Goal: Answer question/provide support

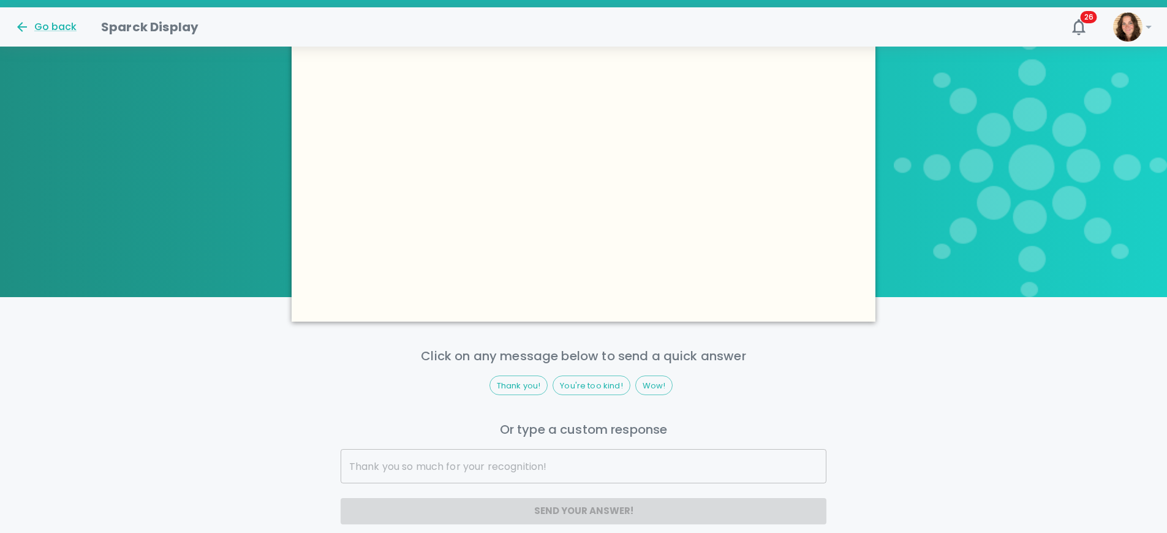
scroll to position [972, 0]
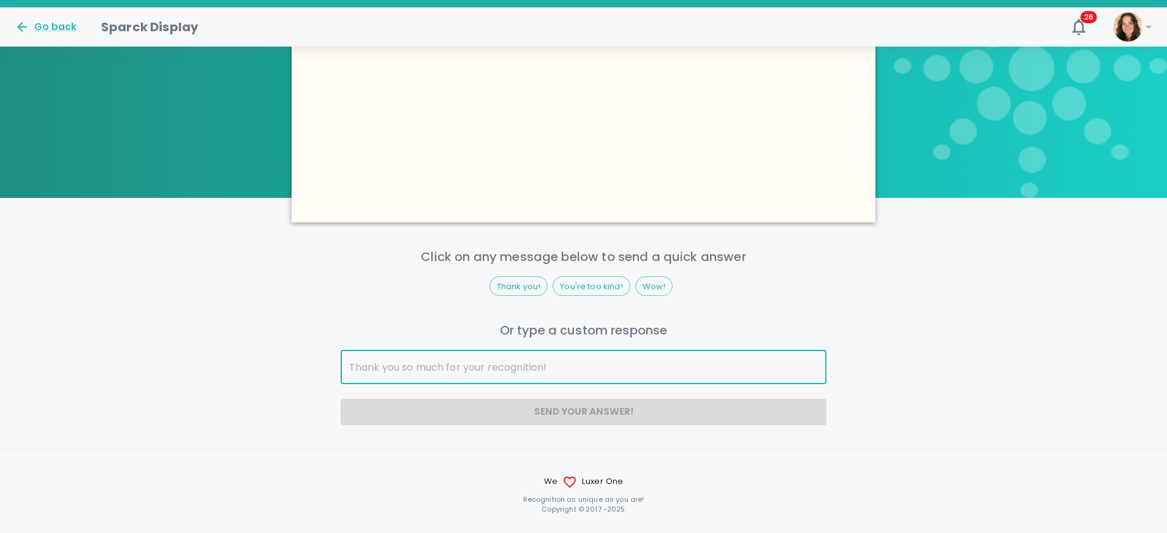
click at [569, 350] on input "text" at bounding box center [584, 367] width 487 height 34
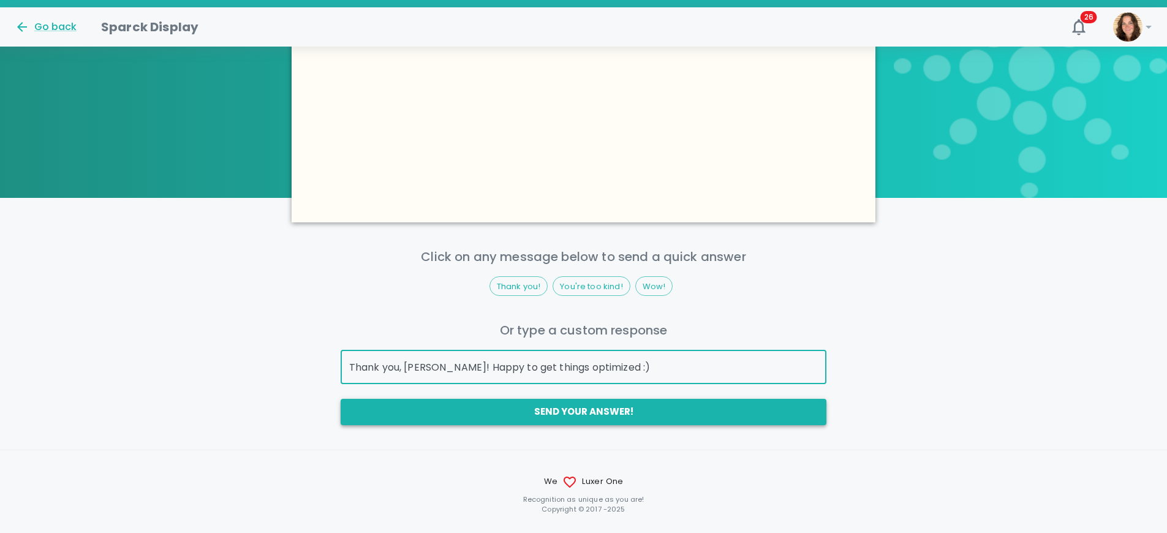
type input "Thank you, [PERSON_NAME]! Happy to get things optimized :)"
click at [708, 399] on button "Send your answer!" at bounding box center [584, 412] width 487 height 26
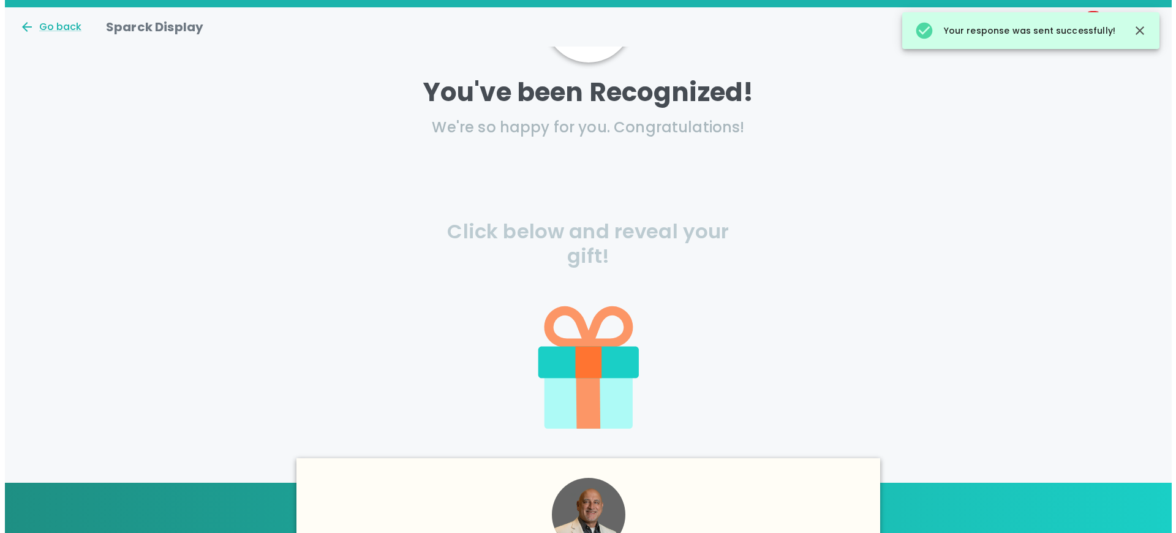
scroll to position [0, 0]
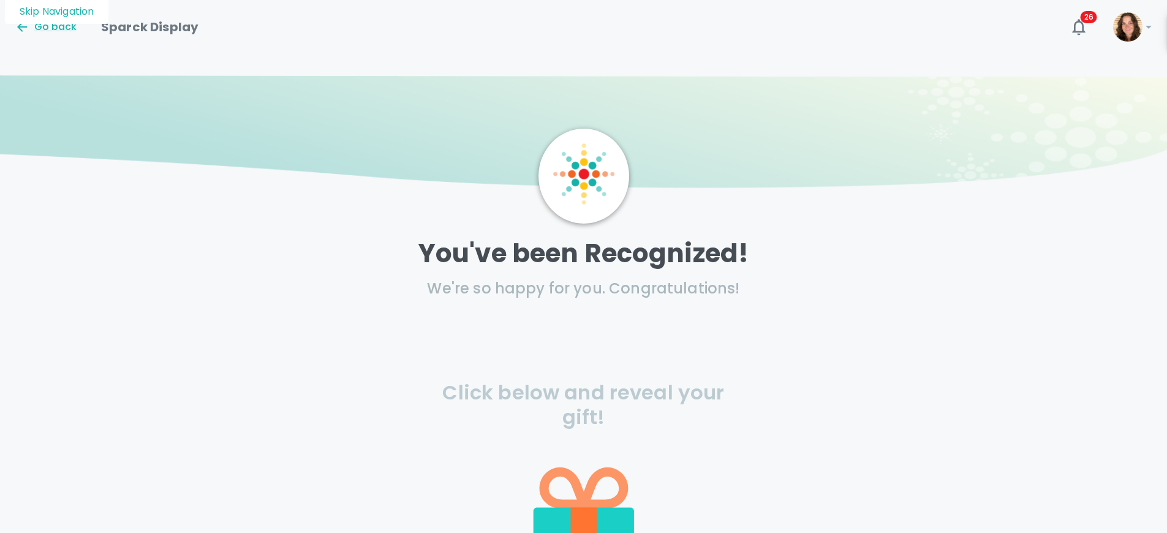
click at [580, 450] on icon at bounding box center [583, 456] width 287 height 287
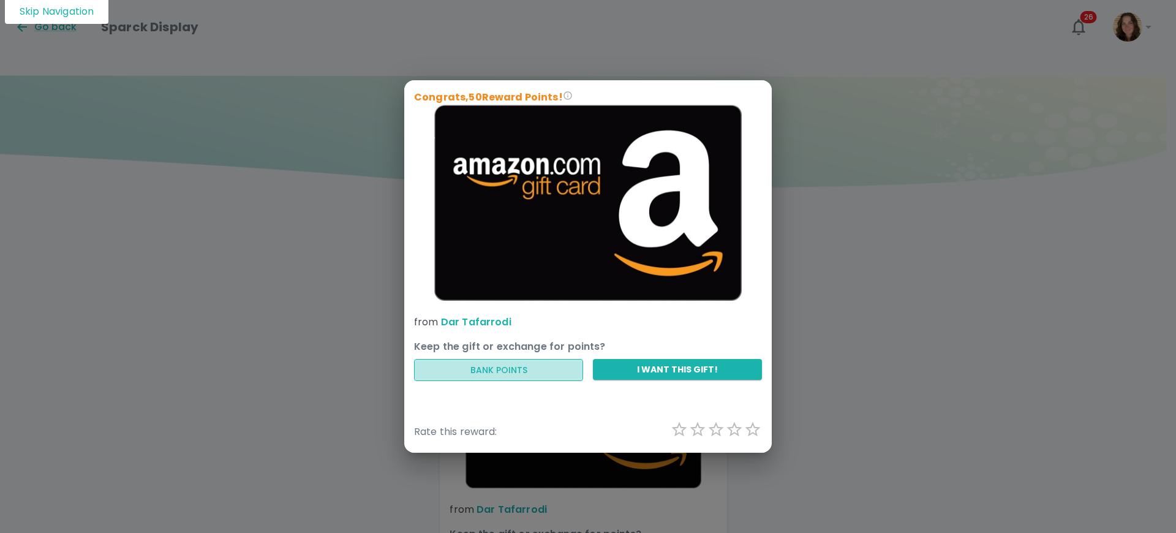
click at [518, 371] on button "Bank Points" at bounding box center [498, 370] width 169 height 23
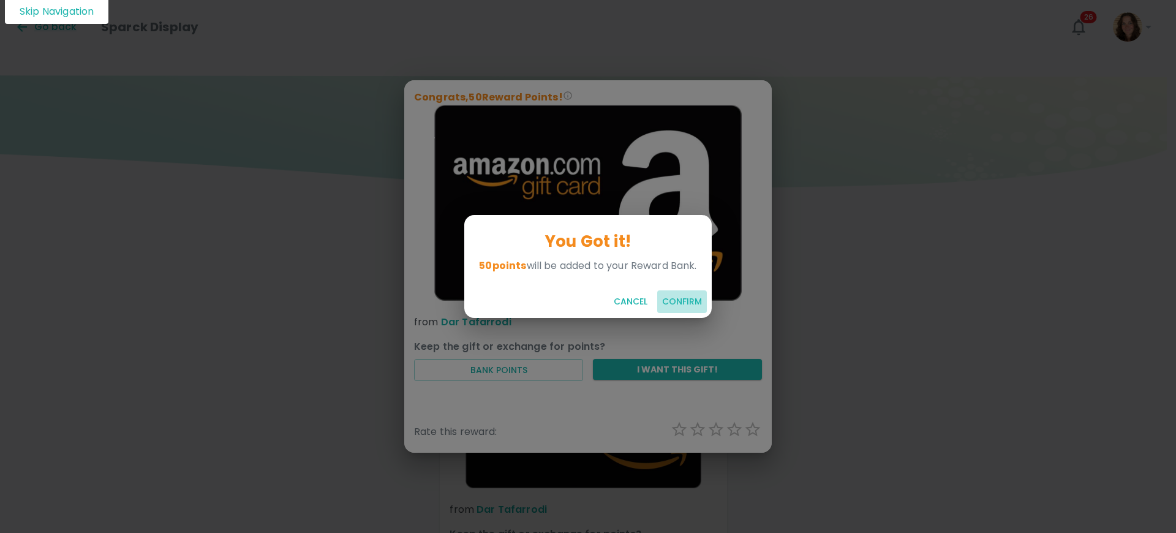
click at [674, 304] on button "Confirm" at bounding box center [682, 301] width 50 height 23
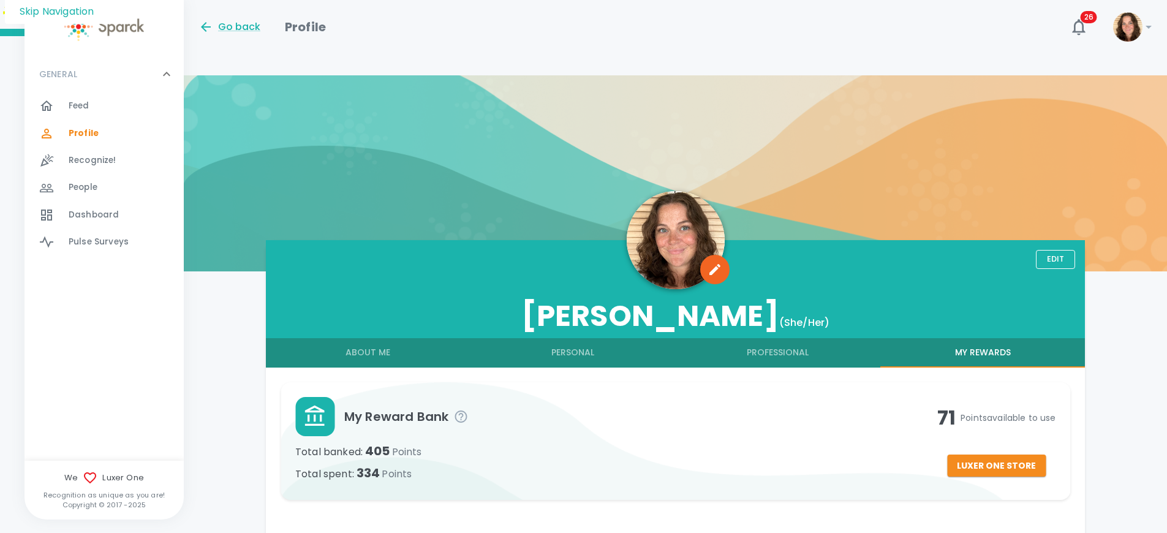
click at [789, 338] on button "Professional" at bounding box center [778, 352] width 205 height 29
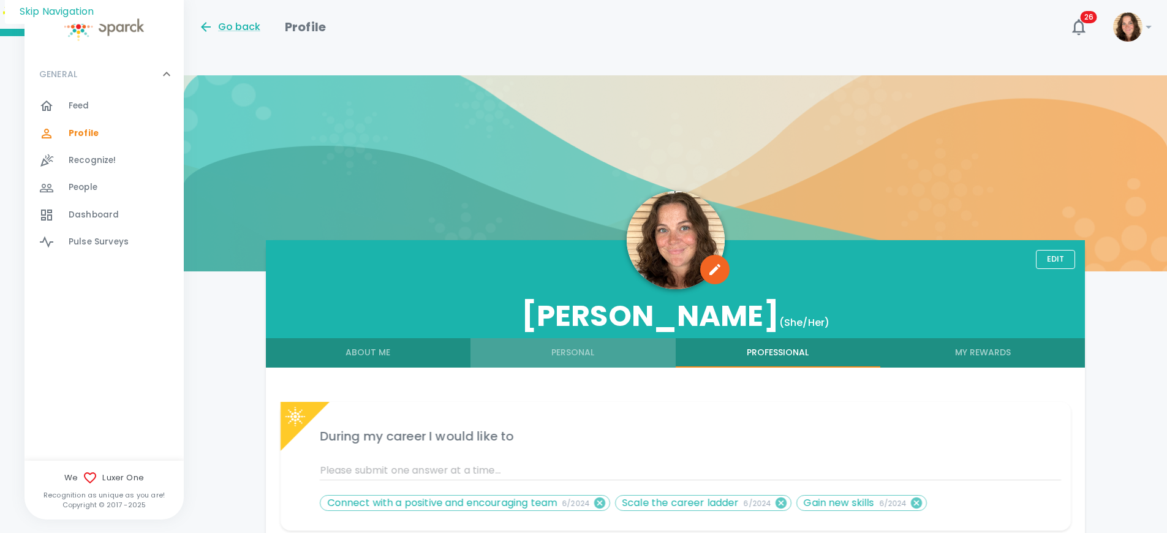
click at [555, 338] on button "Personal" at bounding box center [573, 352] width 205 height 29
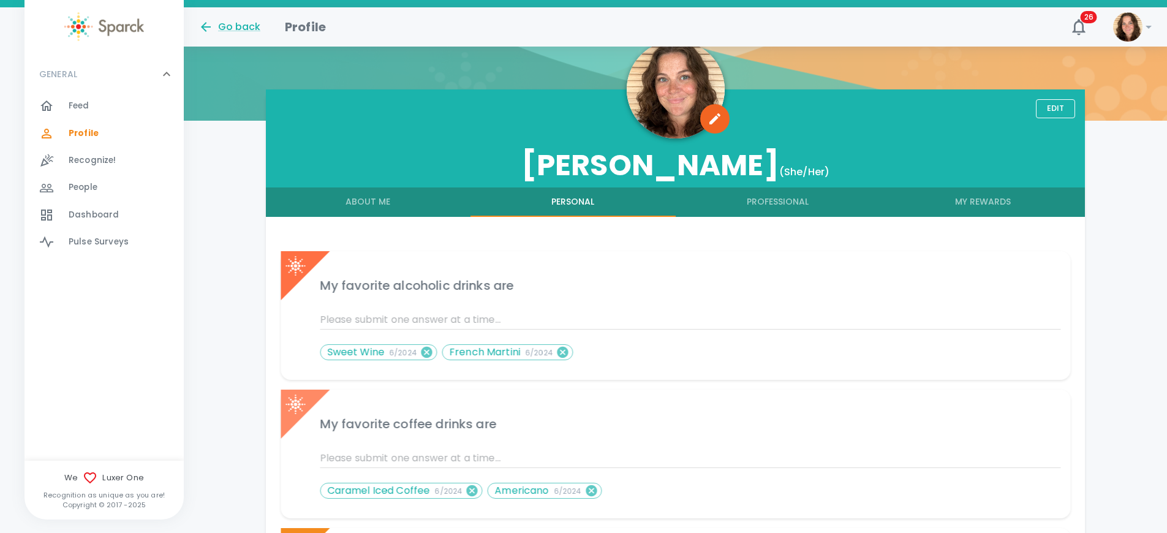
scroll to position [156, 0]
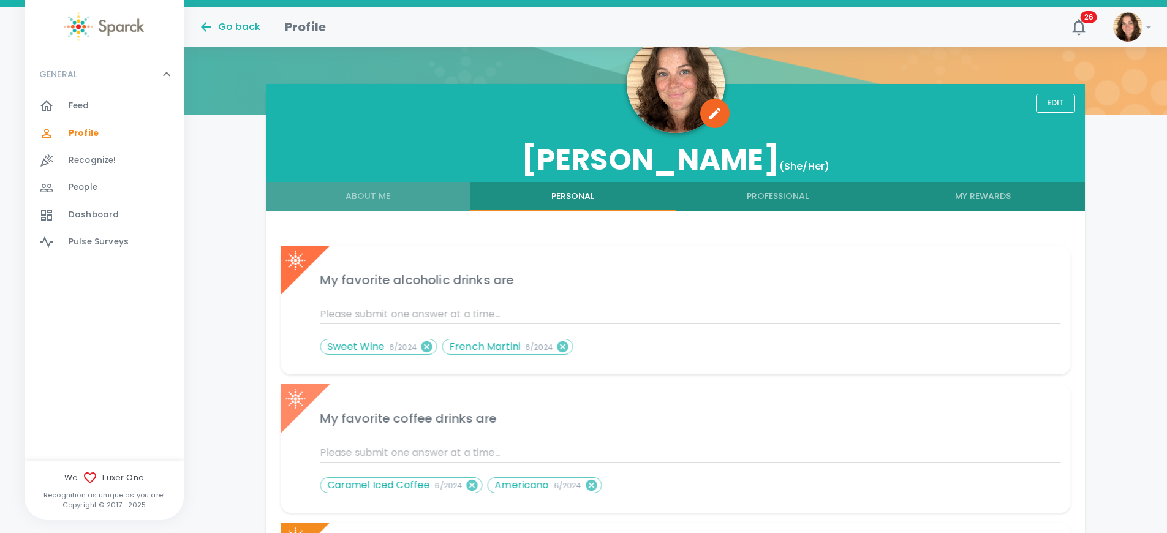
click at [382, 182] on button "About Me" at bounding box center [368, 196] width 205 height 29
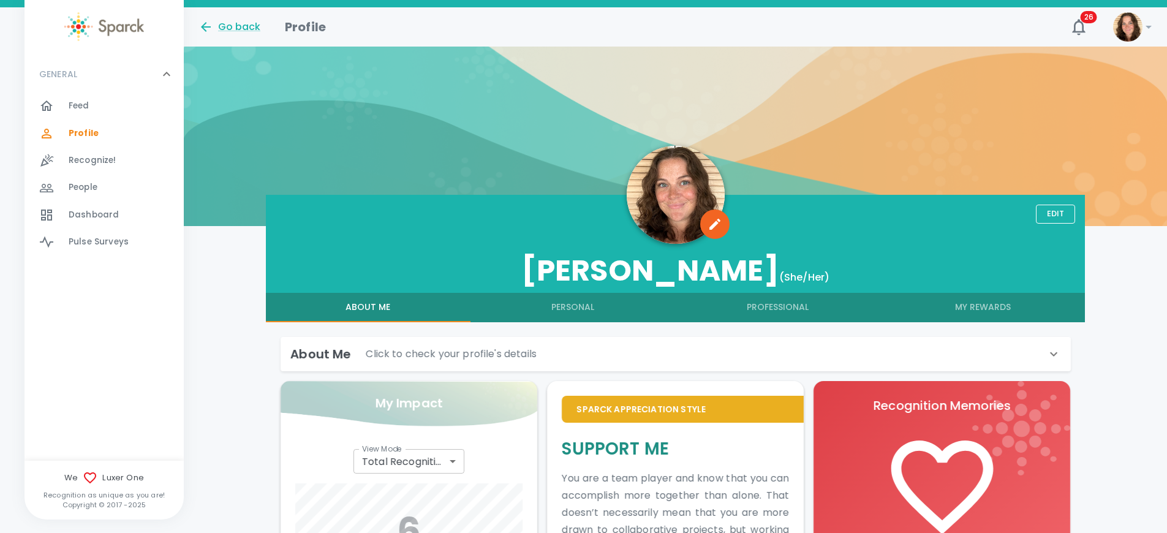
scroll to position [0, 0]
